Goal: Communication & Community: Answer question/provide support

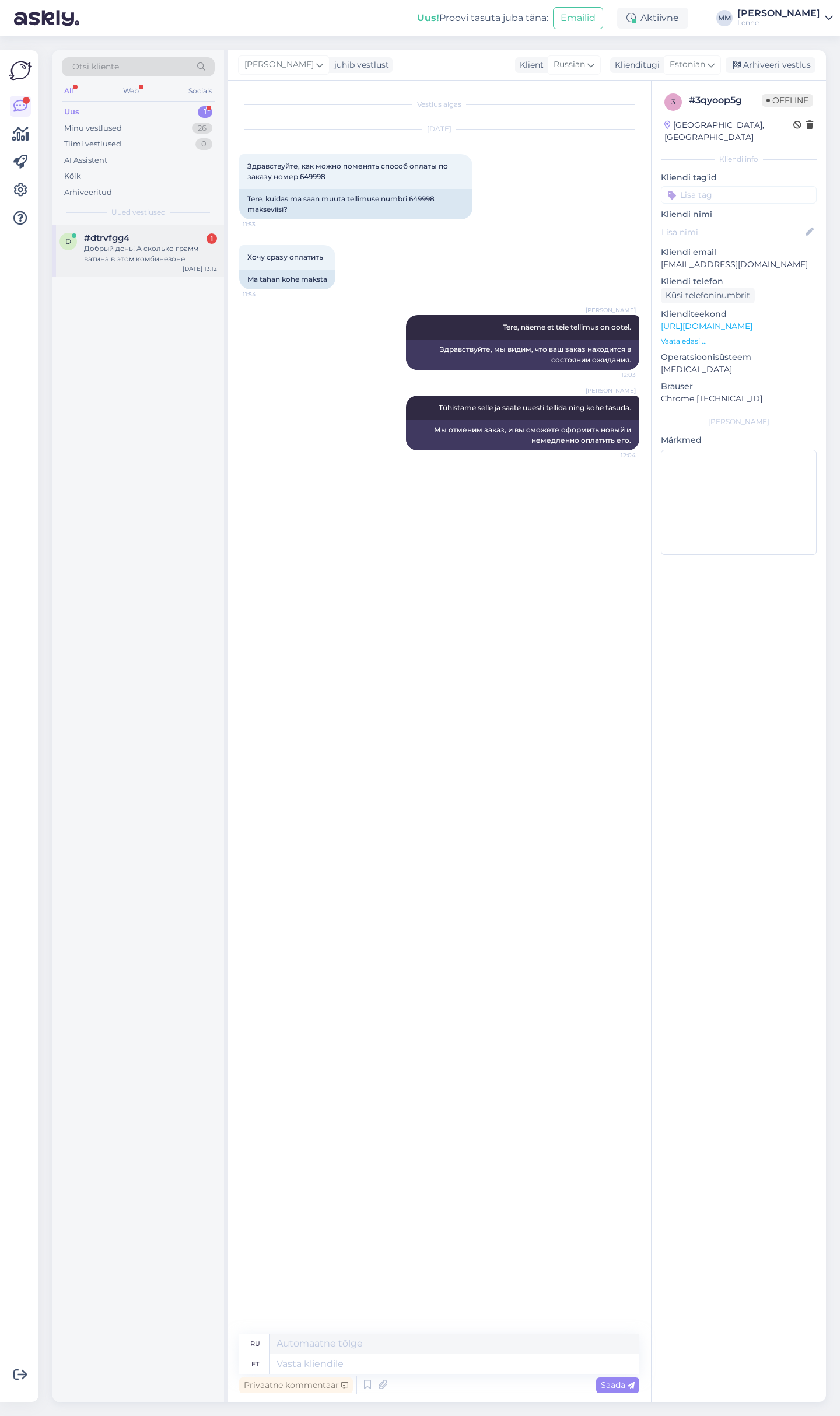
click at [160, 248] on div "Добрый день! А сколько грамм ватина в этом комбинезоне" at bounding box center [150, 253] width 133 height 21
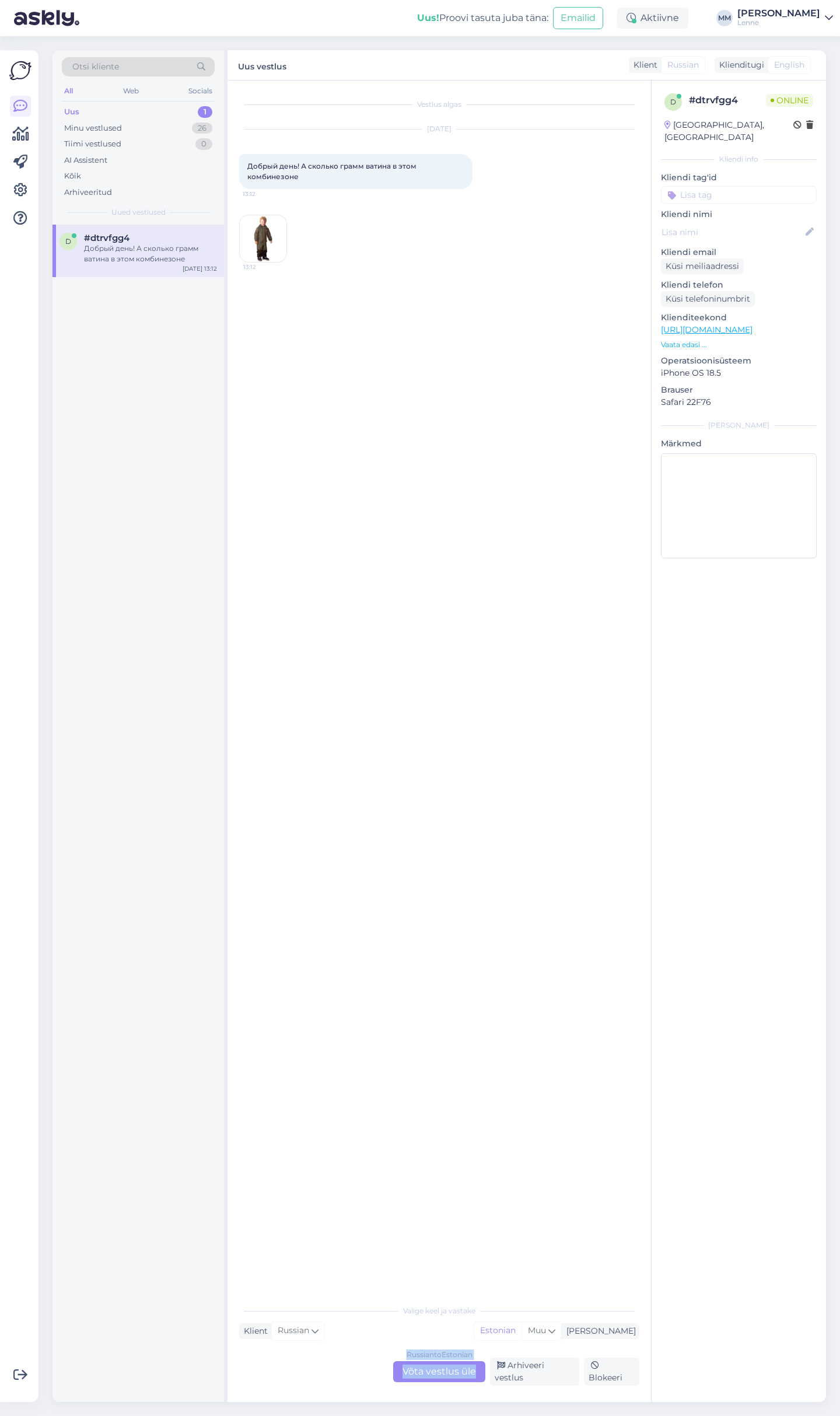
drag, startPoint x: 492, startPoint y: 1363, endPoint x: 456, endPoint y: 1371, distance: 36.9
click at [483, 1372] on div "Valige keel ja vastake Klient Russian Mina Estonian Muu Russian to Estonian Võt…" at bounding box center [439, 1342] width 400 height 87
click at [450, 1375] on div "Russian to Estonian Võta vestlus üle" at bounding box center [439, 1371] width 92 height 21
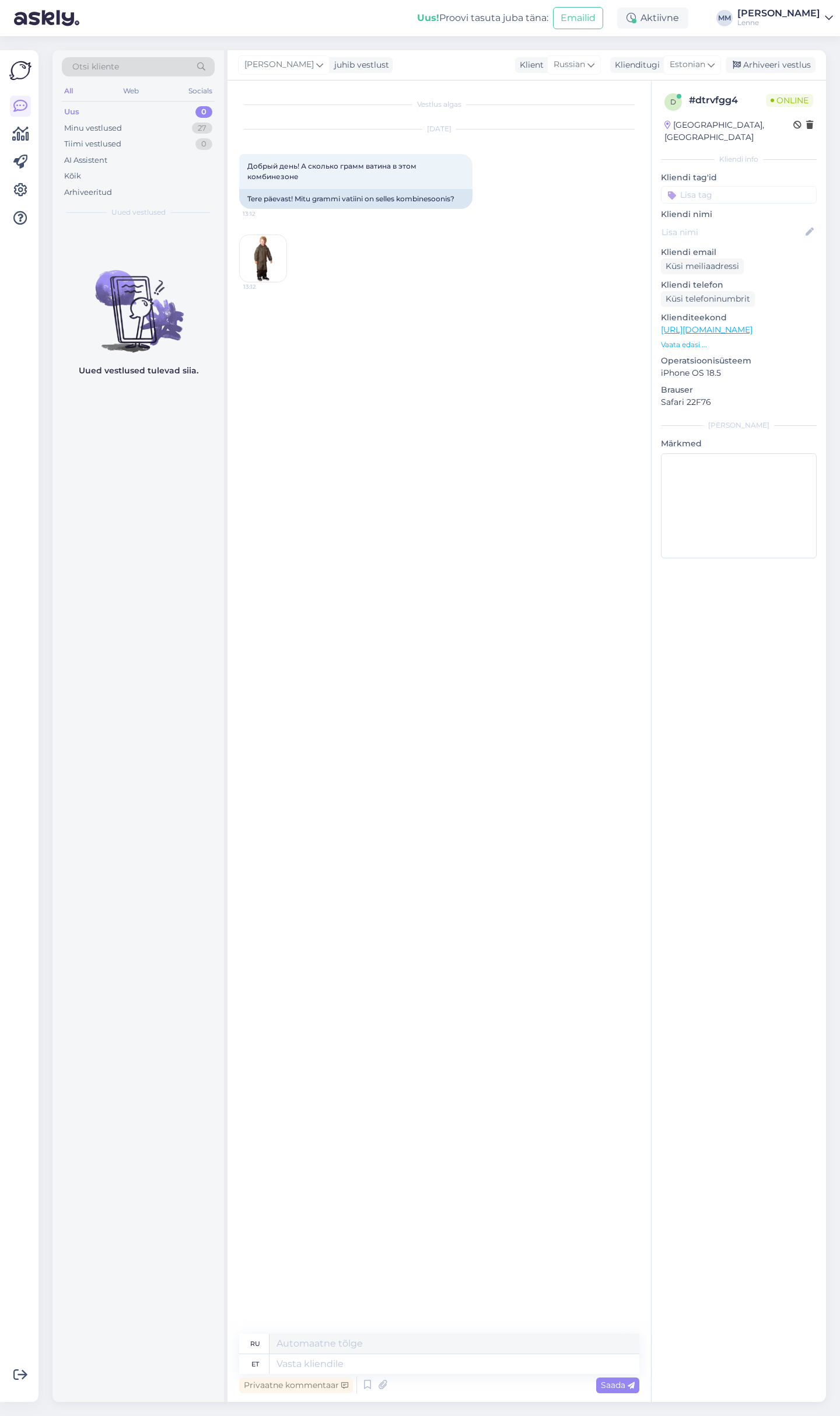
click at [763, 324] on p "[URL][DOMAIN_NAME]" at bounding box center [738, 330] width 155 height 13
click at [752, 324] on link "[URL][DOMAIN_NAME]" at bounding box center [706, 329] width 91 height 10
click at [384, 1375] on div "Privaatne kommentaar Saada" at bounding box center [439, 1385] width 400 height 22
click at [385, 1368] on textarea at bounding box center [454, 1363] width 370 height 20
type textarea "Tere, t"
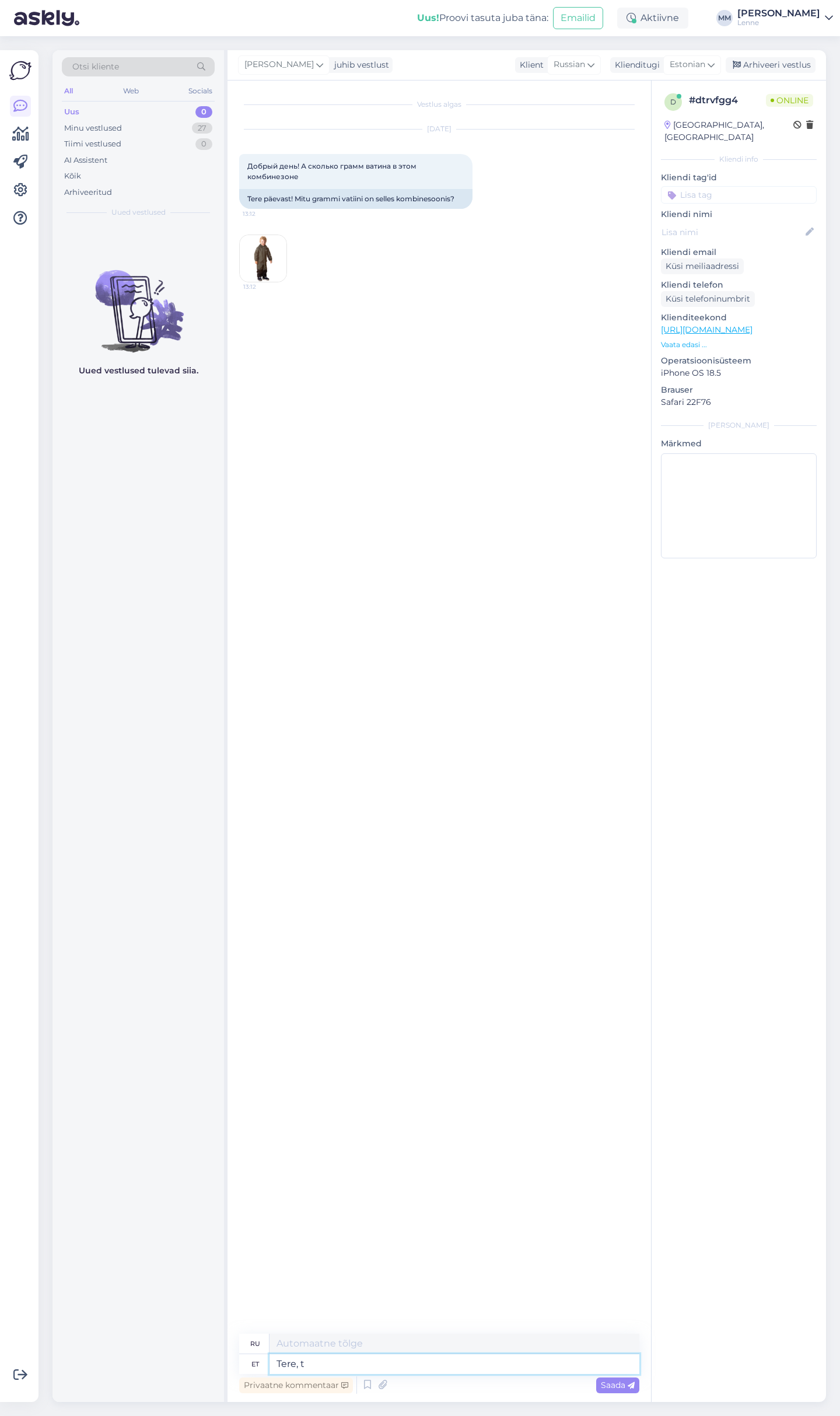
type textarea "Привет,"
type textarea "Tere, tootel o"
type textarea "Привет, продукт"
type textarea "Tere, tootel on"
type textarea "Здравствуйте, продукт имеет"
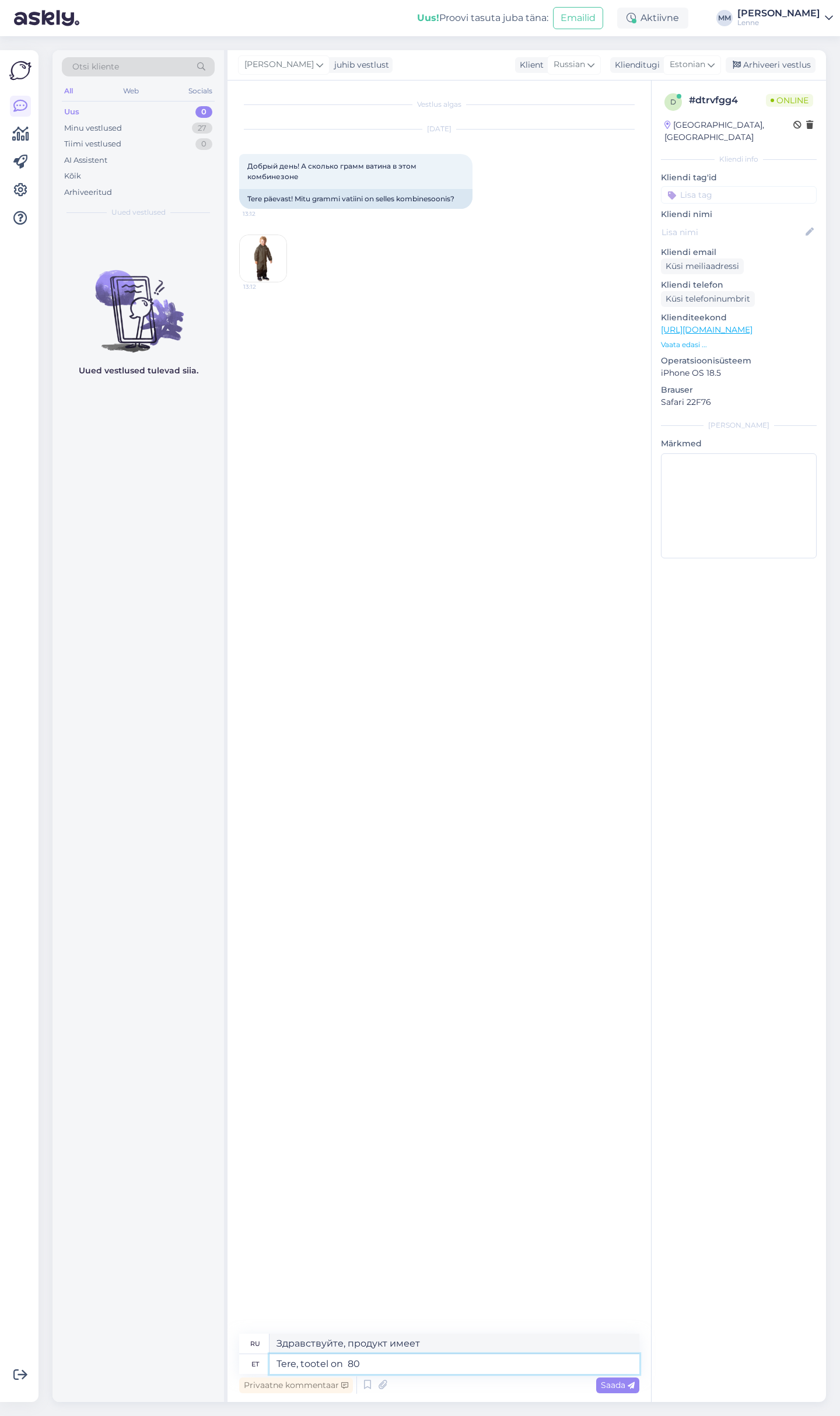
type textarea "Tere, tootel on 80"
type textarea "Здравствуйте, продукт имеет 80"
type textarea "Tere, tootel on 80 g s"
type textarea "Здравствуйте, вес продукта 80 г."
type textarea "Tere, tootel on 80 g soojustus."
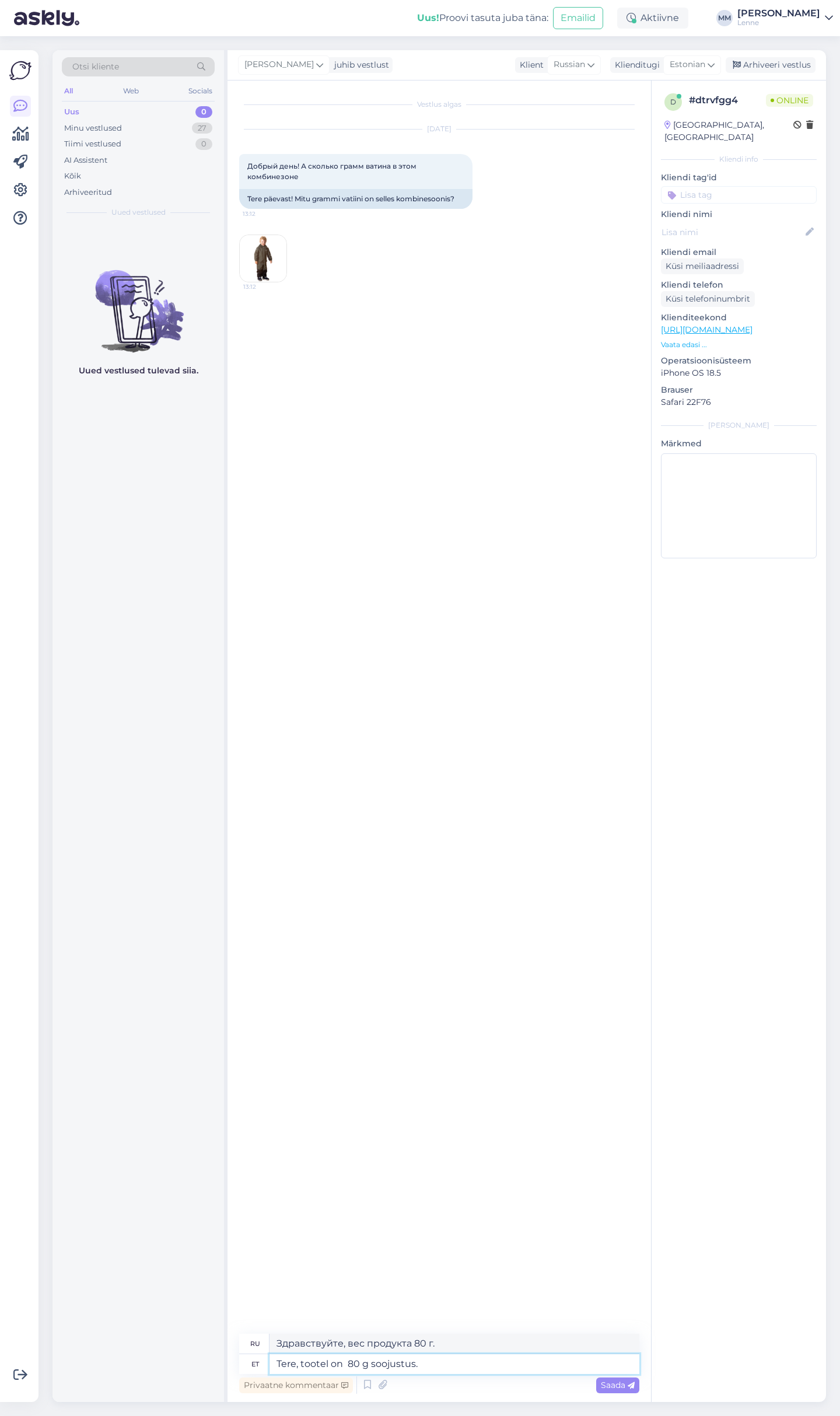
type textarea "Здравствуйте, изделие имеет 80 г утеплителя."
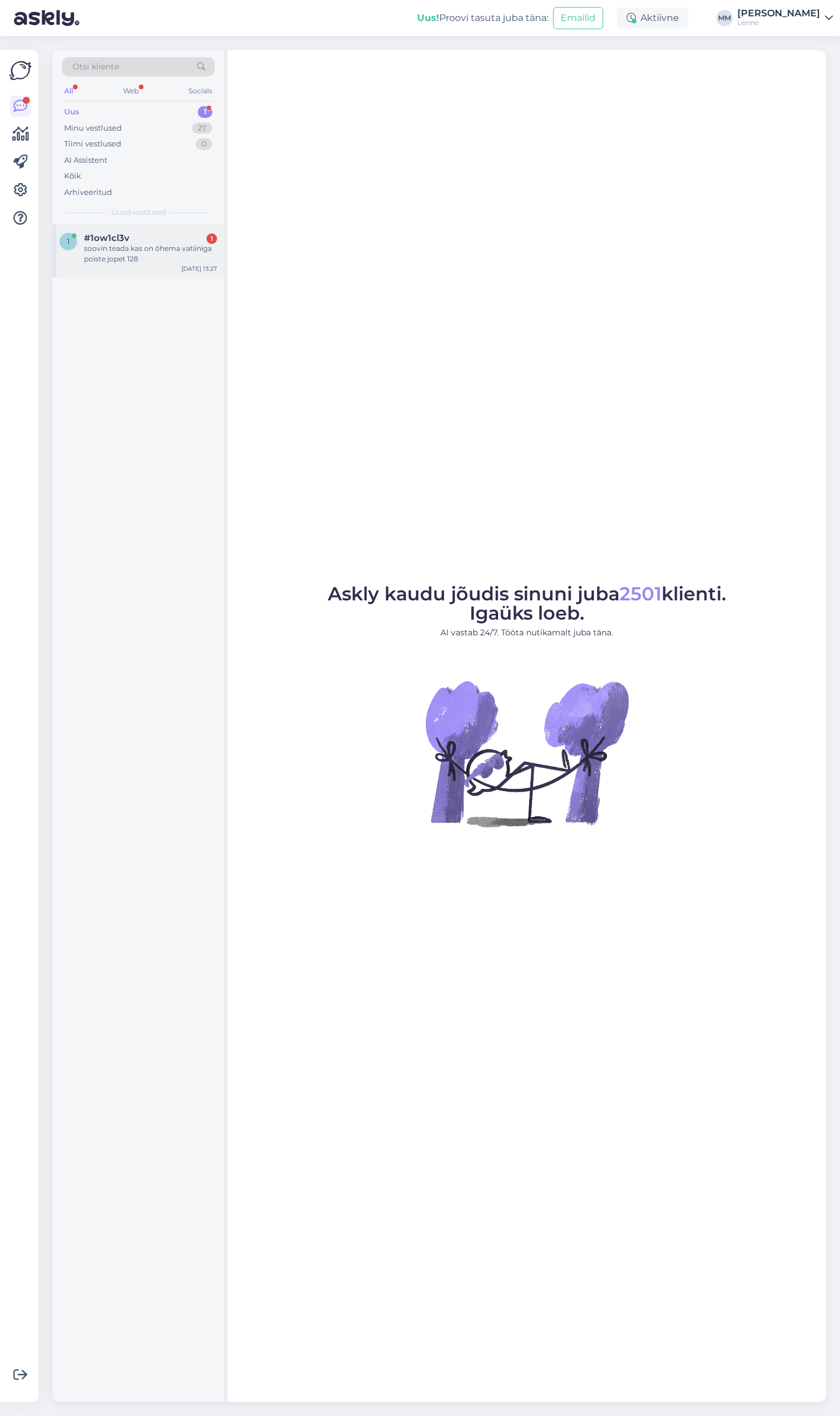
click at [158, 238] on div "#1ow1cl3v 1" at bounding box center [150, 238] width 133 height 10
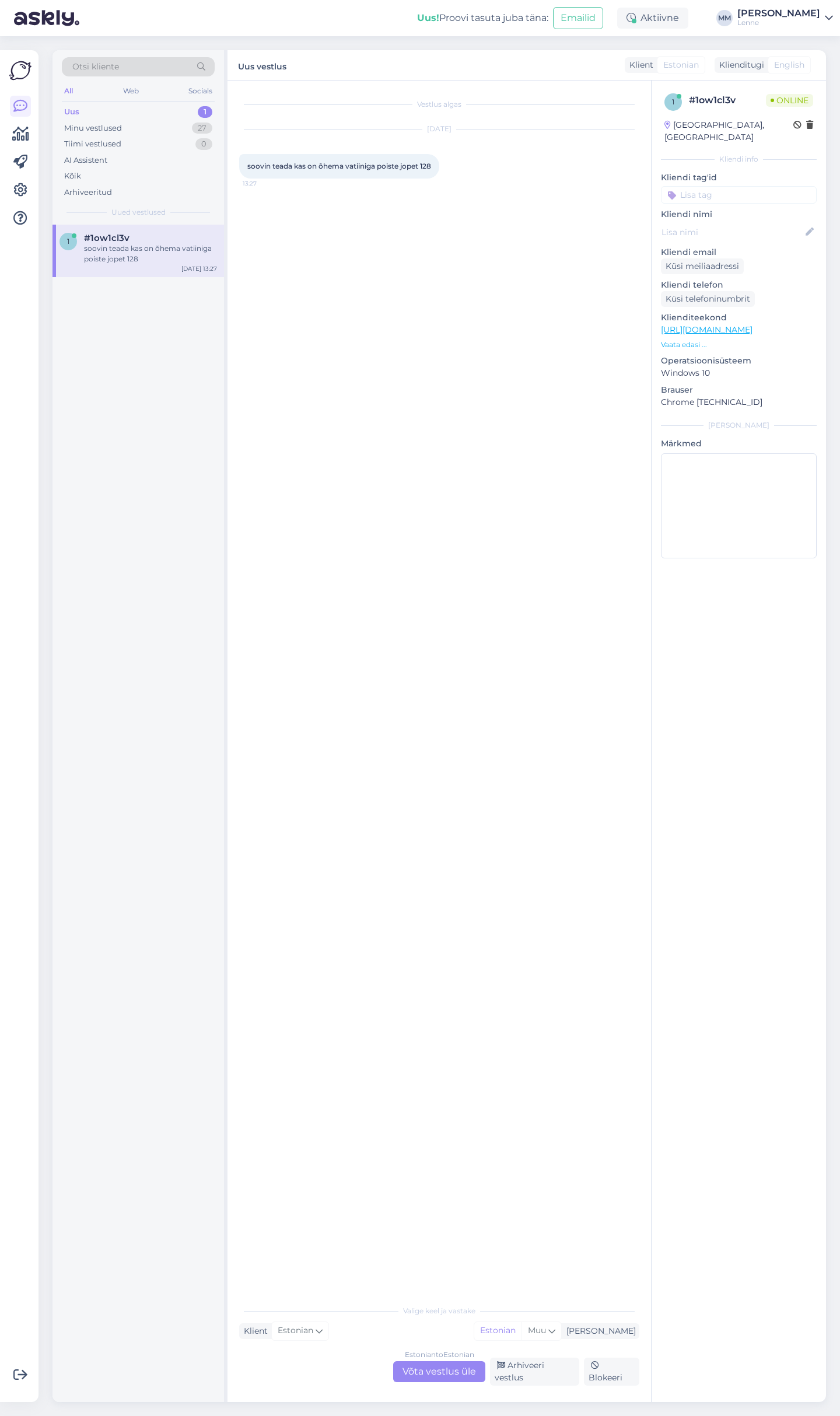
click at [456, 1381] on div "Estonian to Estonian Võta vestlus üle" at bounding box center [439, 1371] width 92 height 21
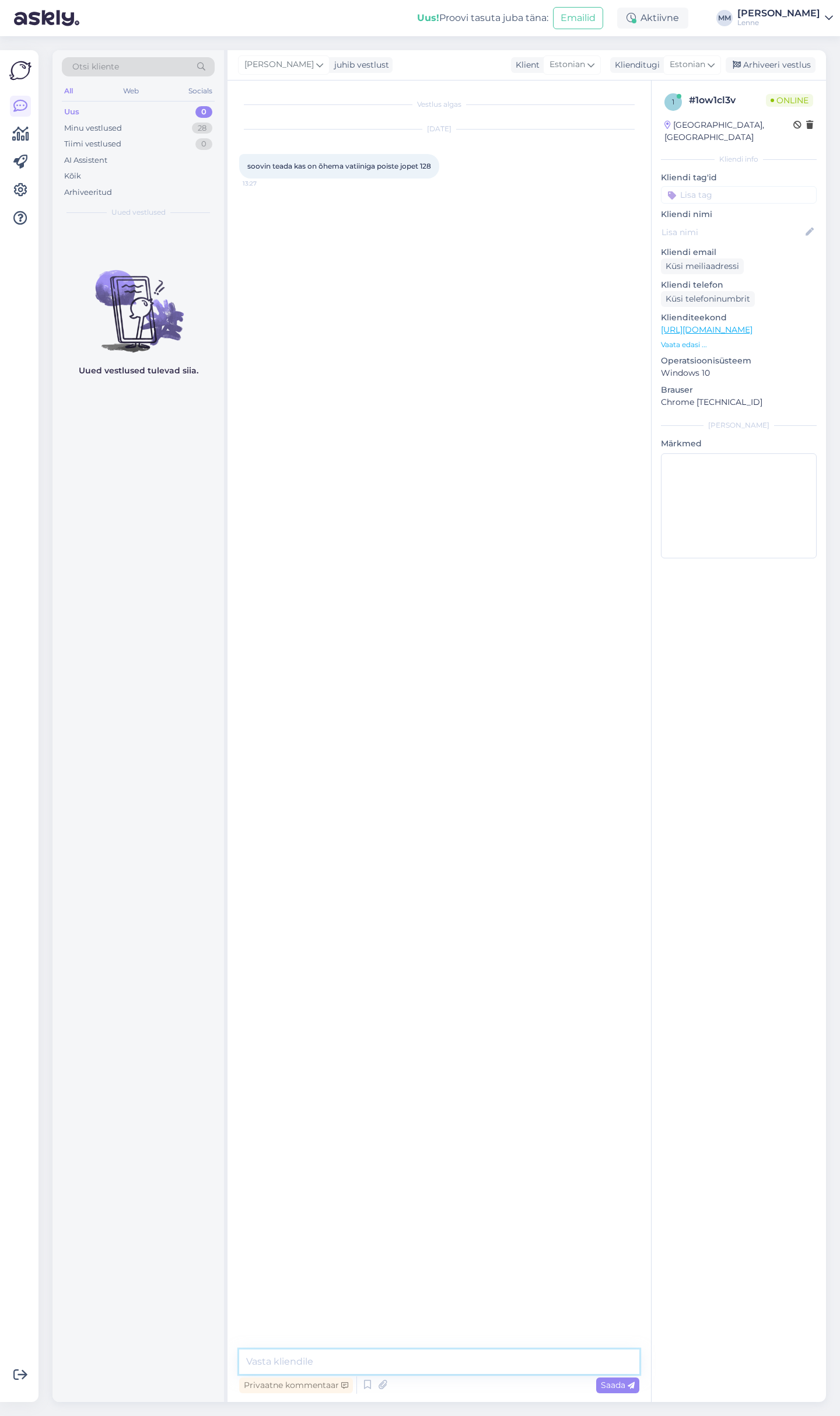
click at [443, 1368] on textarea at bounding box center [439, 1361] width 400 height 24
type textarea "Tere, mida peate silmas õhema vatiini all?"
type textarea "Kas olete huvitatud kevad-sügis jopest ?"
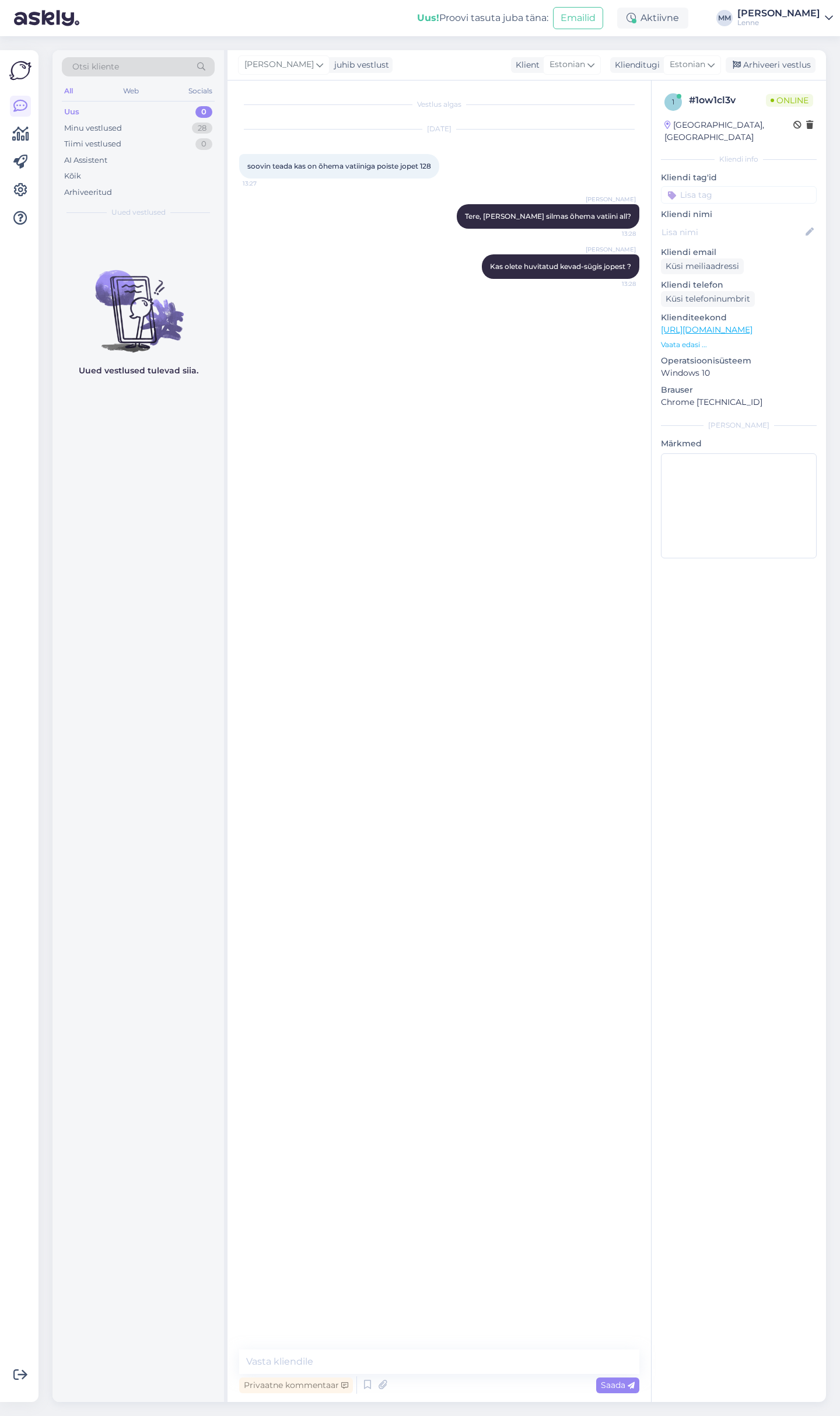
click at [752, 324] on link "https://lenne.ee/mudel/25262a-042/" at bounding box center [706, 329] width 91 height 10
click at [356, 1353] on textarea at bounding box center [439, 1361] width 400 height 24
paste textarea "https://lenne.ee/epood/poiss/joped-3/?filter_suurus=128&filter_hooaeg=kevad-sug…"
type textarea "45 g soojustusega joped on meil E-poes ühe tärniga märgistatud : https://lenne.…"
click at [374, 1364] on textarea at bounding box center [439, 1361] width 400 height 24
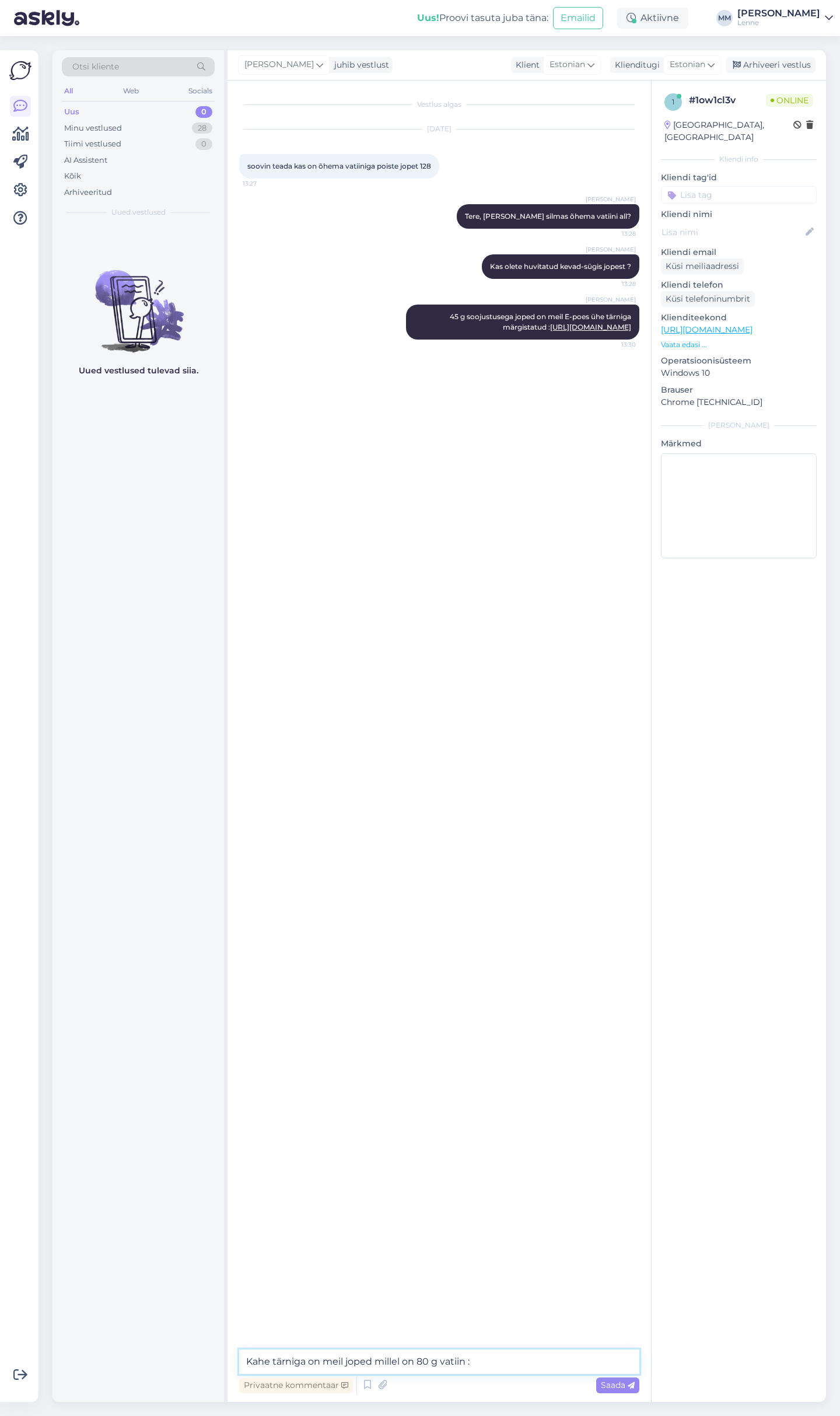
paste textarea "ery"
type textarea "Kahe tärniga on meil joped millel on 80 g vatiin :"
click at [530, 1358] on textarea "Kahe tärniga on meil joped millel on 80 g vatiin :" at bounding box center [439, 1361] width 400 height 24
paste textarea "https://lenne.ee/epood/poiss/joped-3/?filter_suurus=128&filter_hooaeg=kevad-sug…"
type textarea "https://lenne.ee/epood/poiss/joped-3/?filter_suurus=128&filter_hooaeg=kevad-sug…"
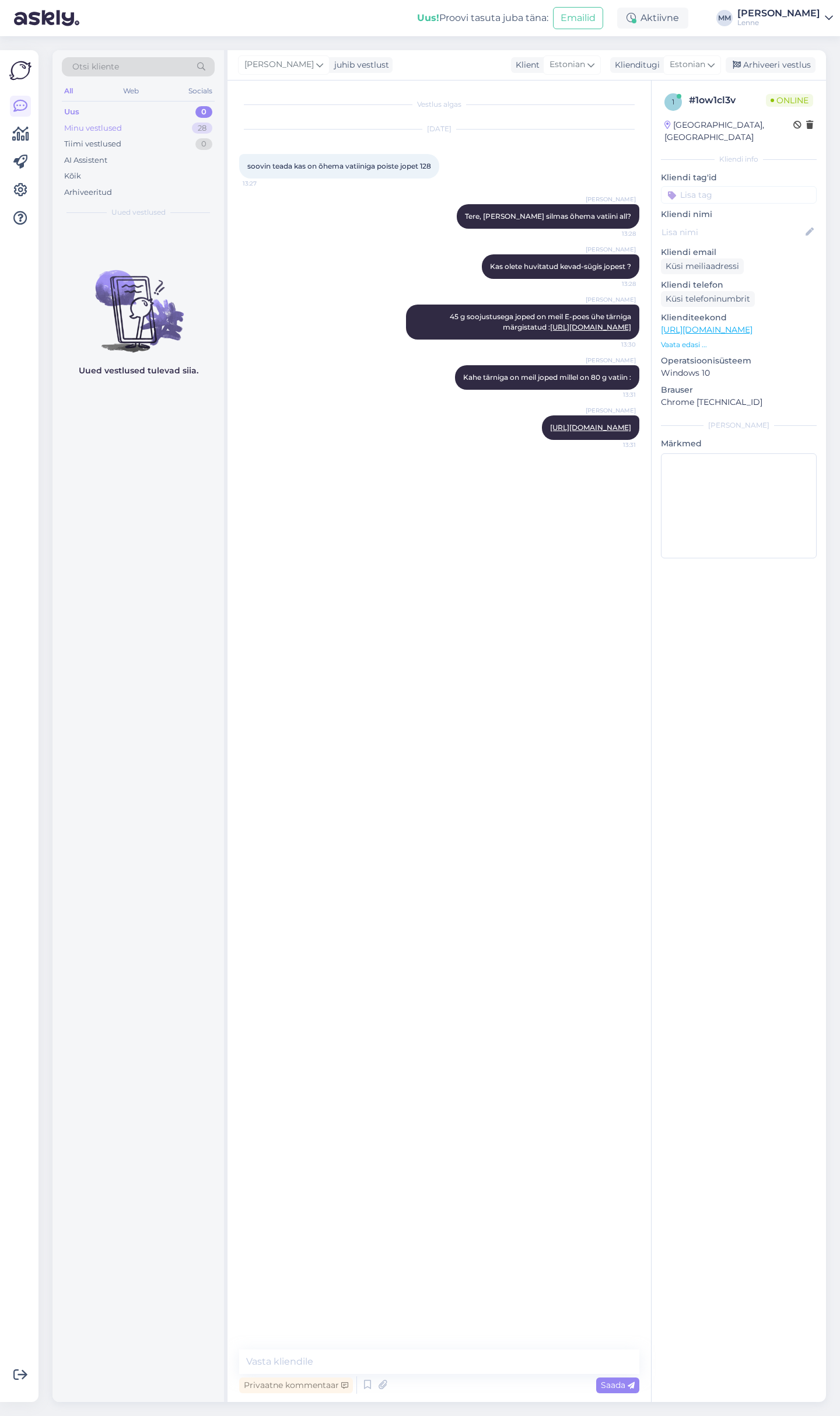
click at [116, 121] on div "Minu vestlused 28" at bounding box center [138, 128] width 153 height 16
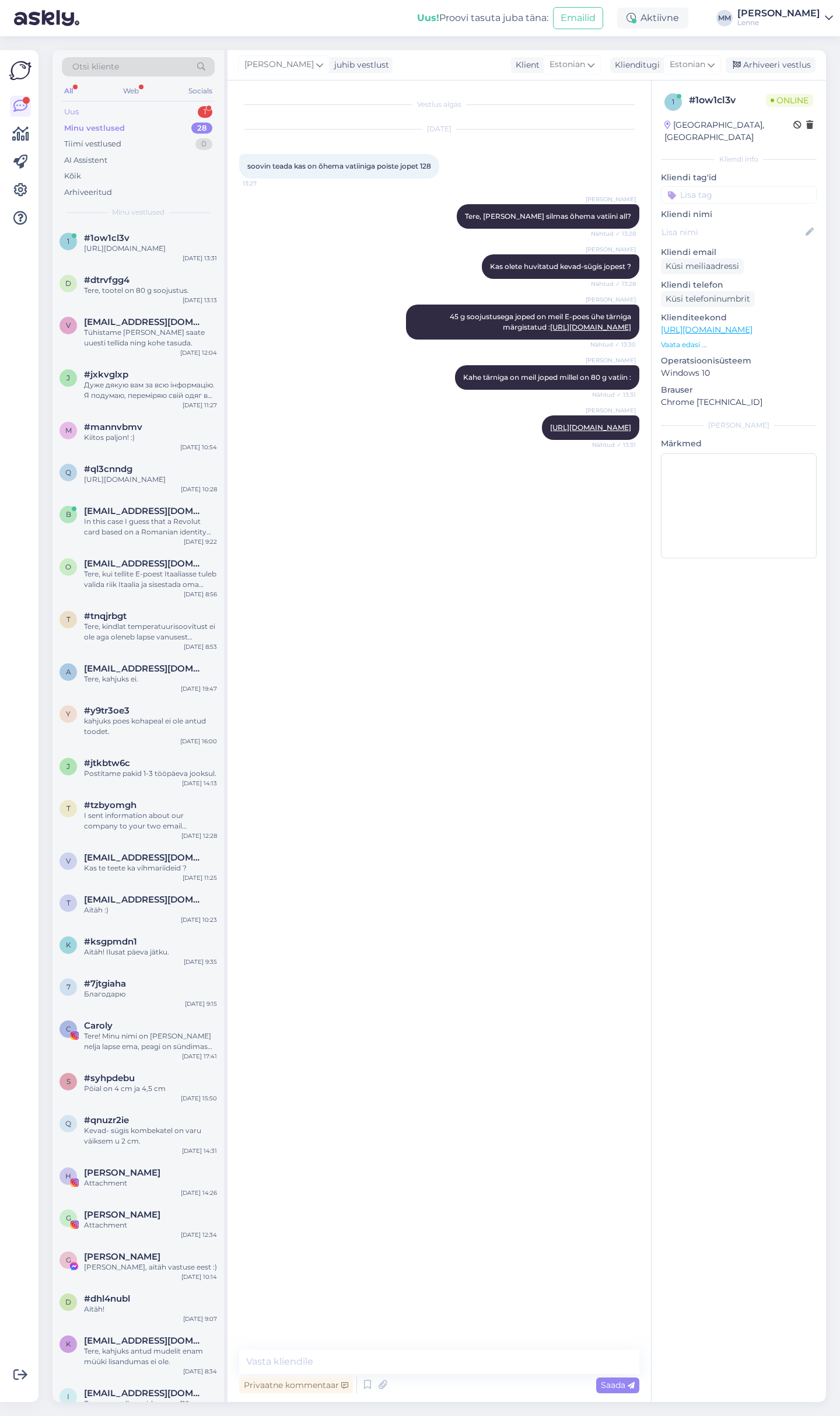
click at [145, 105] on div "Uus 1" at bounding box center [138, 112] width 153 height 16
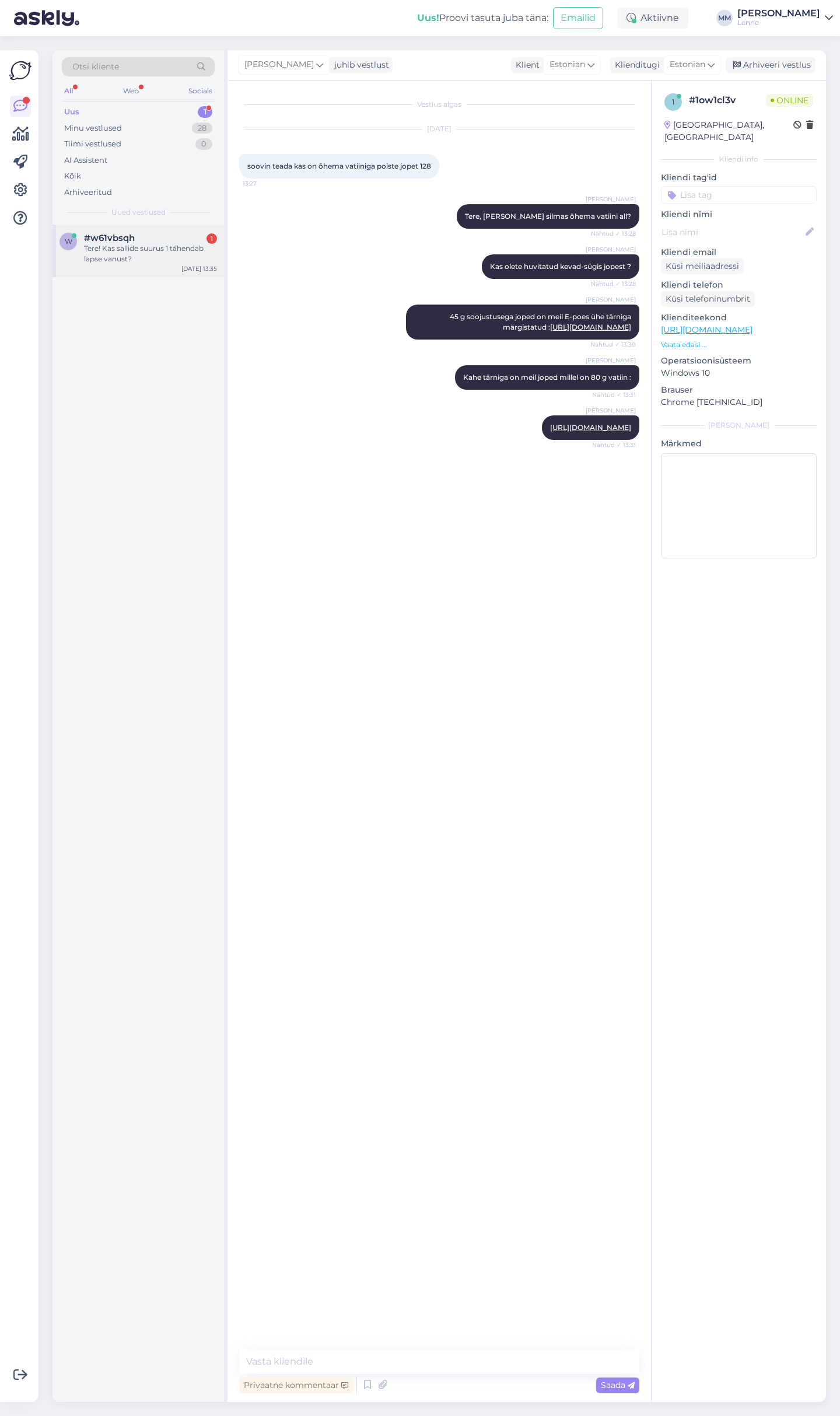
click at [143, 234] on div "#w61vbsqh 1" at bounding box center [150, 238] width 133 height 10
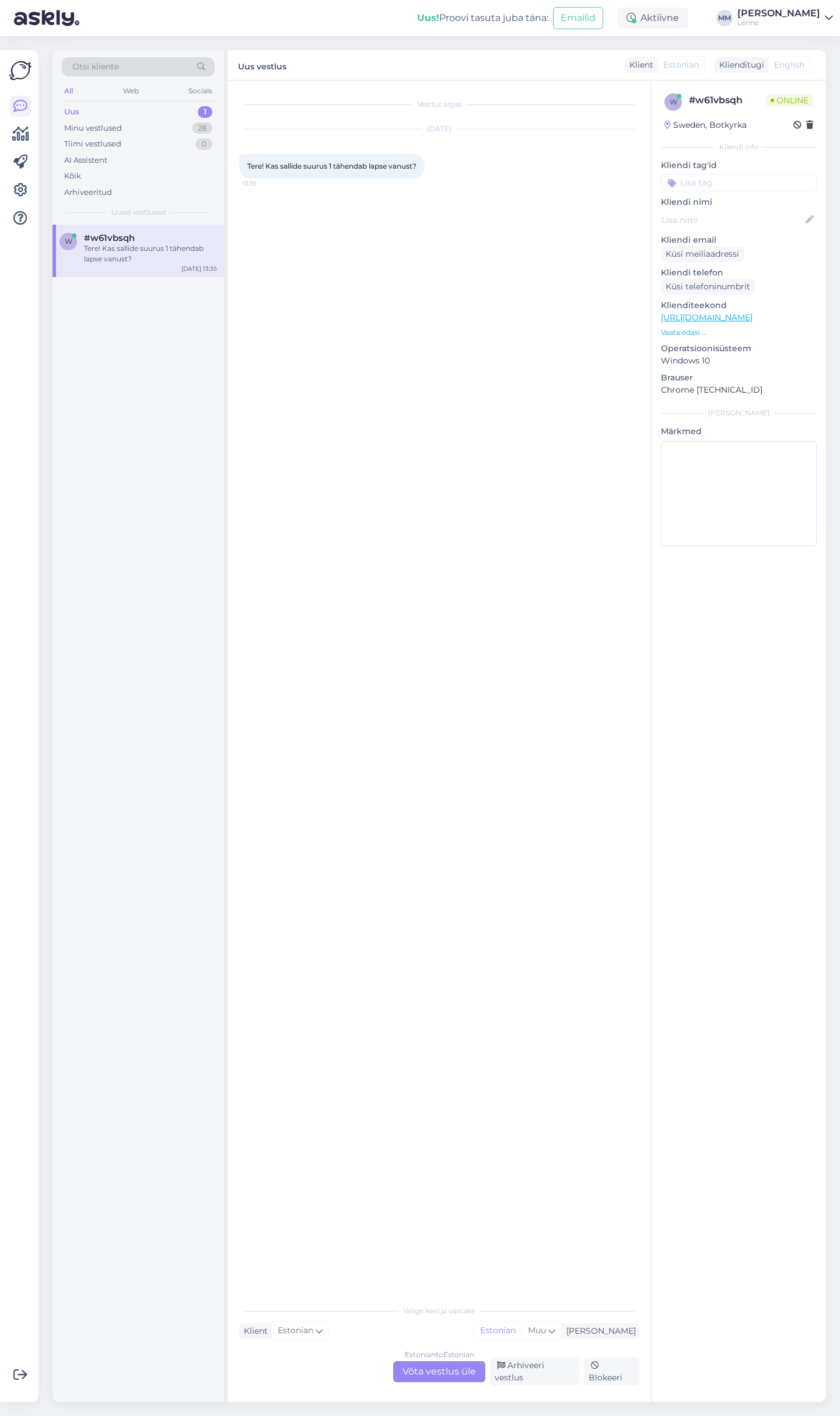
click at [706, 314] on link "https://lenne.ee/" at bounding box center [706, 316] width 91 height 10
click at [452, 1377] on div "Estonian to Estonian Võta vestlus üle" at bounding box center [439, 1371] width 92 height 21
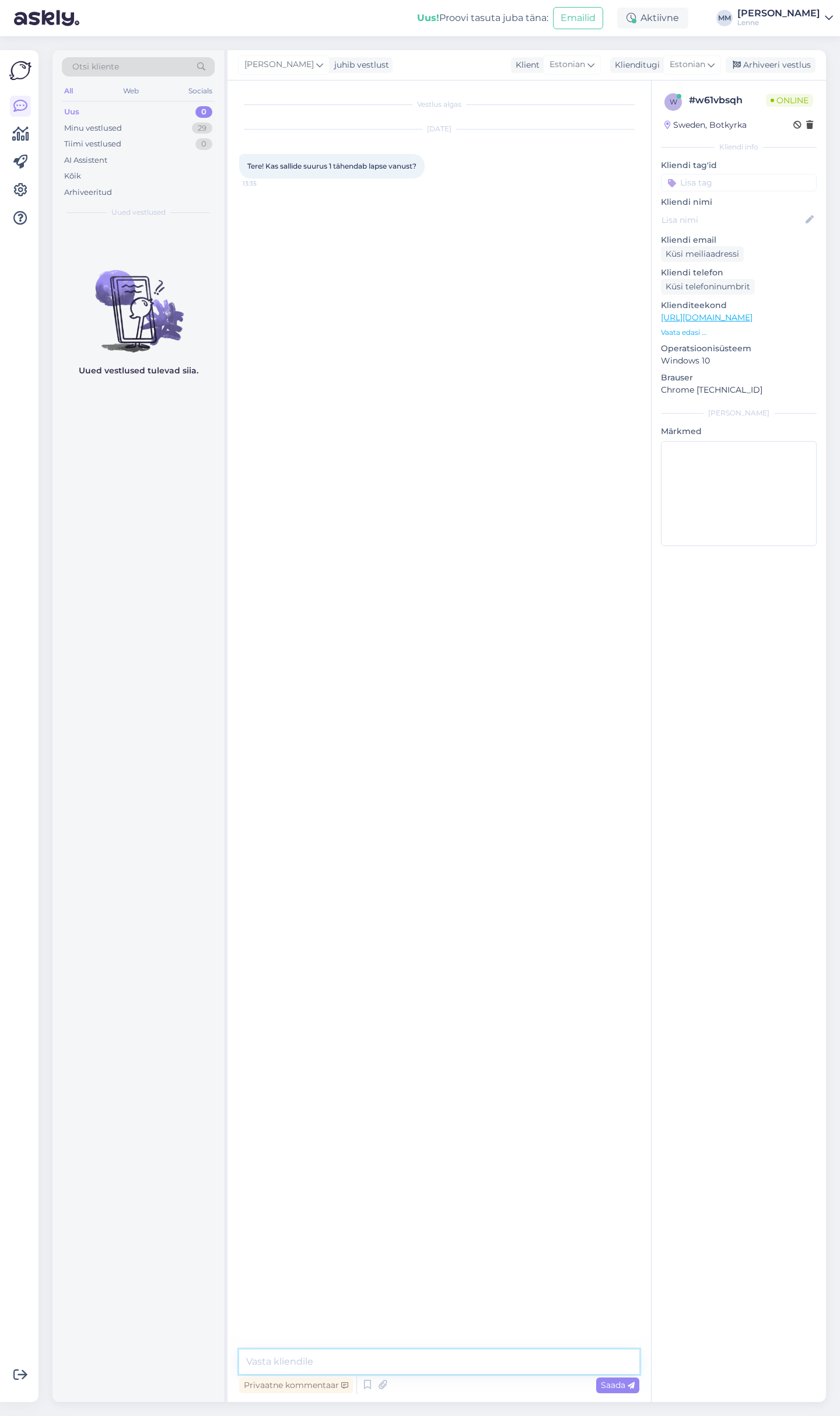
click at [353, 1358] on textarea at bounding box center [439, 1361] width 400 height 24
paste textarea "Üks universaalne suurus sobib 52cm kuni 56cm peaümbermõõduga lastele."
type textarea "Tere, Üks universaalne suurus sobib 52cm kuni 56cm peaümbermõõduga lastele."
click at [191, 124] on div "Minu vestlused 29" at bounding box center [138, 128] width 153 height 16
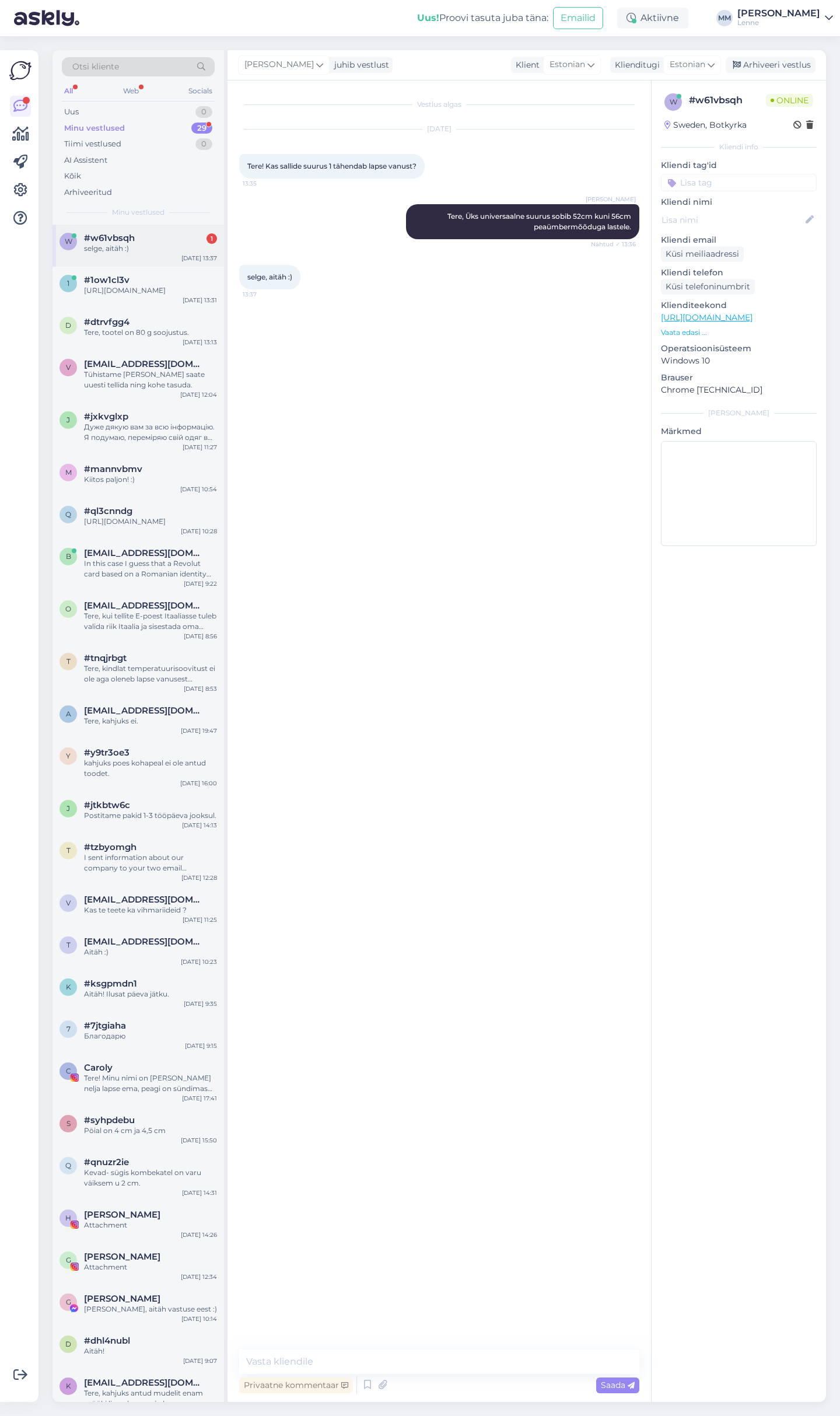
click at [148, 249] on div "selge, aitäh :)" at bounding box center [150, 248] width 133 height 10
